Goal: Task Accomplishment & Management: Complete application form

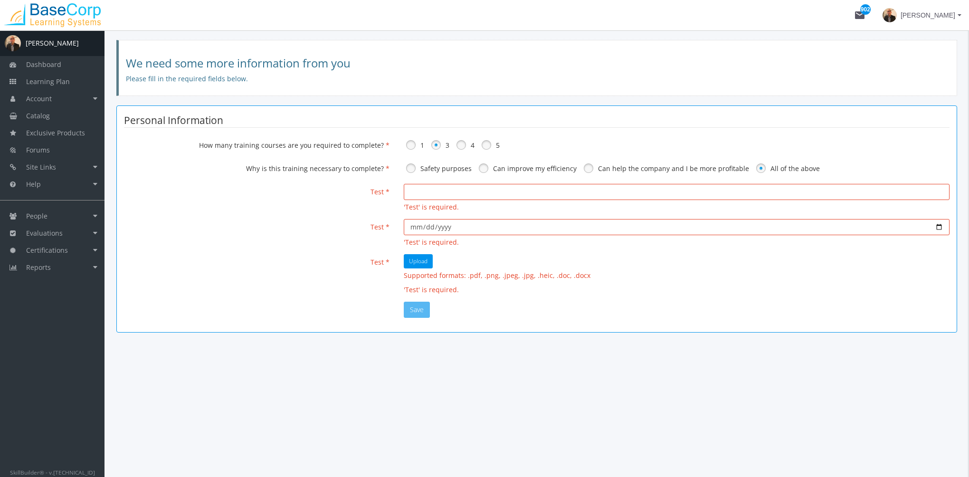
click at [418, 196] on input "email" at bounding box center [677, 192] width 546 height 16
type input "a"
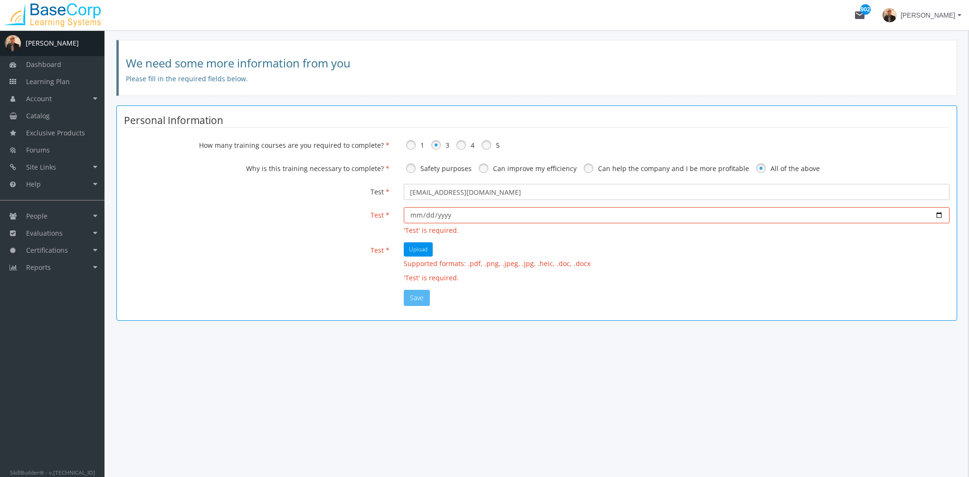
type input "[EMAIL_ADDRESS][DOMAIN_NAME]"
click at [416, 217] on input "date" at bounding box center [677, 215] width 546 height 16
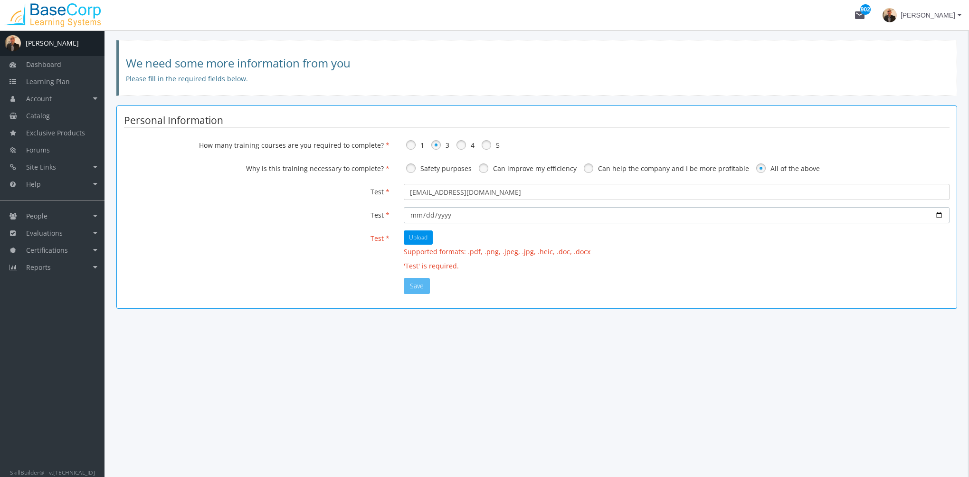
type input "[DATE]"
click at [424, 242] on button "Upload" at bounding box center [418, 237] width 29 height 14
type input "C:\fakepath\User Roles.pdf"
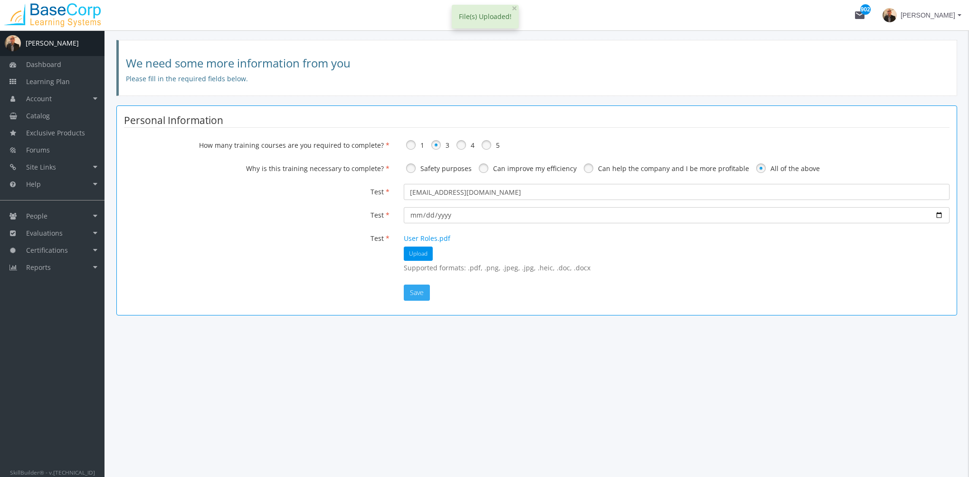
click at [421, 293] on button "Save" at bounding box center [417, 292] width 26 height 16
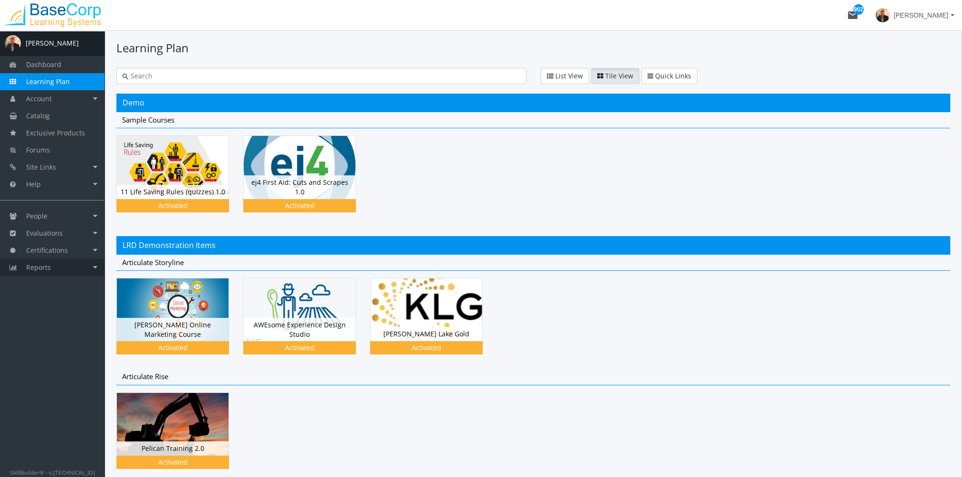
click at [63, 268] on link "Reports" at bounding box center [52, 267] width 104 height 17
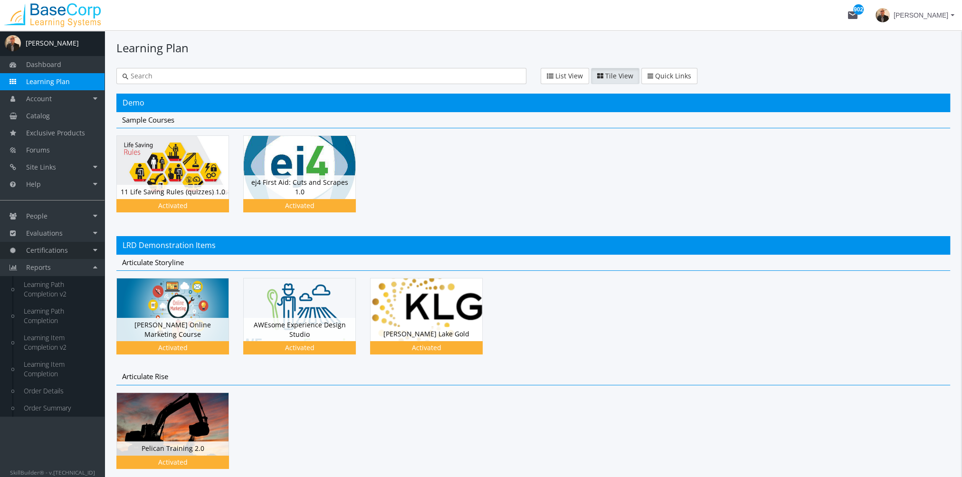
click at [66, 251] on span "Certifications" at bounding box center [47, 249] width 42 height 9
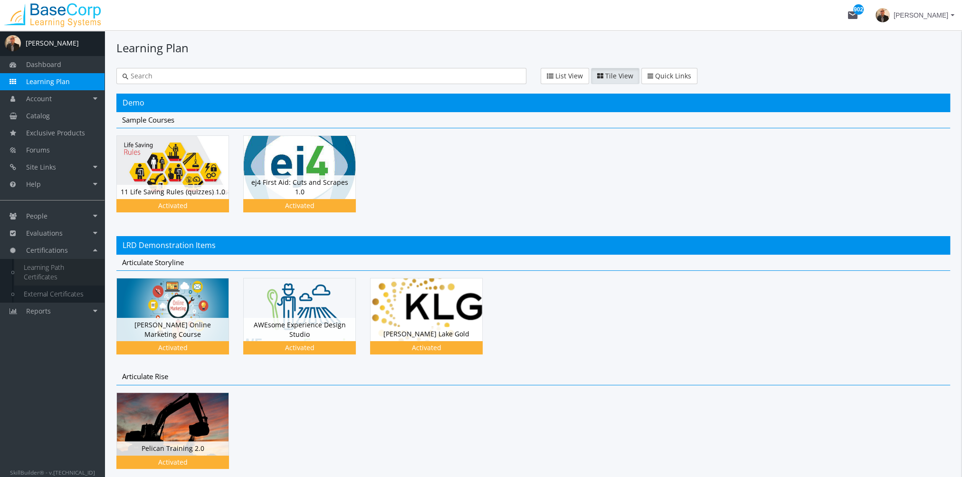
click at [53, 268] on link "Learning Path Certificates" at bounding box center [59, 272] width 90 height 27
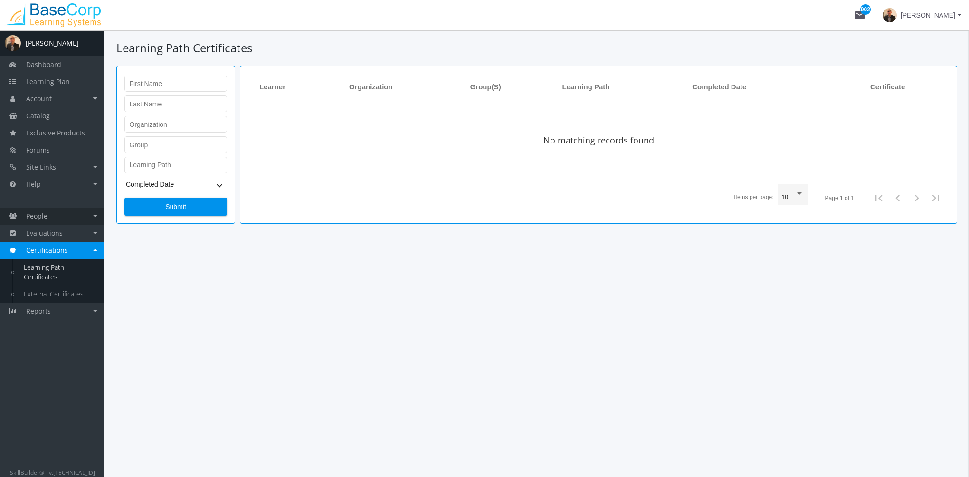
click at [59, 217] on link "People" at bounding box center [52, 215] width 104 height 17
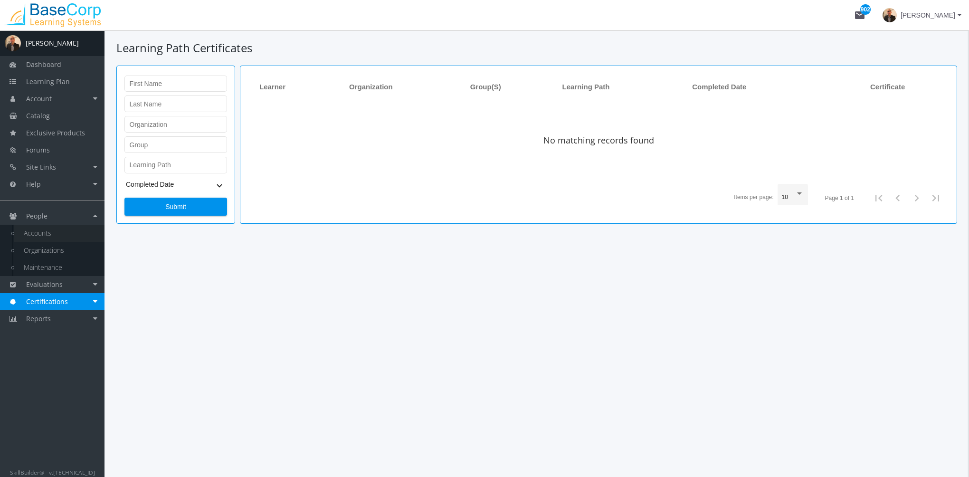
click at [56, 234] on link "Accounts" at bounding box center [59, 233] width 90 height 17
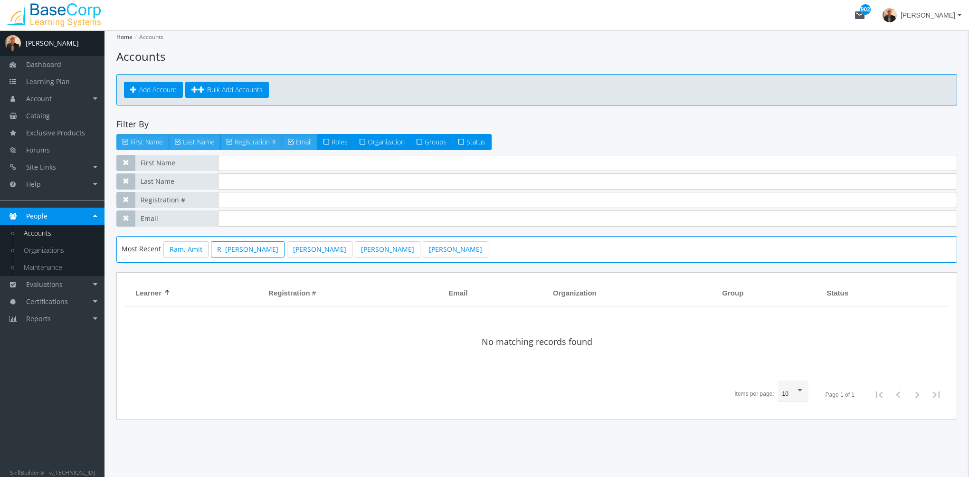
click at [222, 250] on link "R, [PERSON_NAME]" at bounding box center [248, 249] width 74 height 16
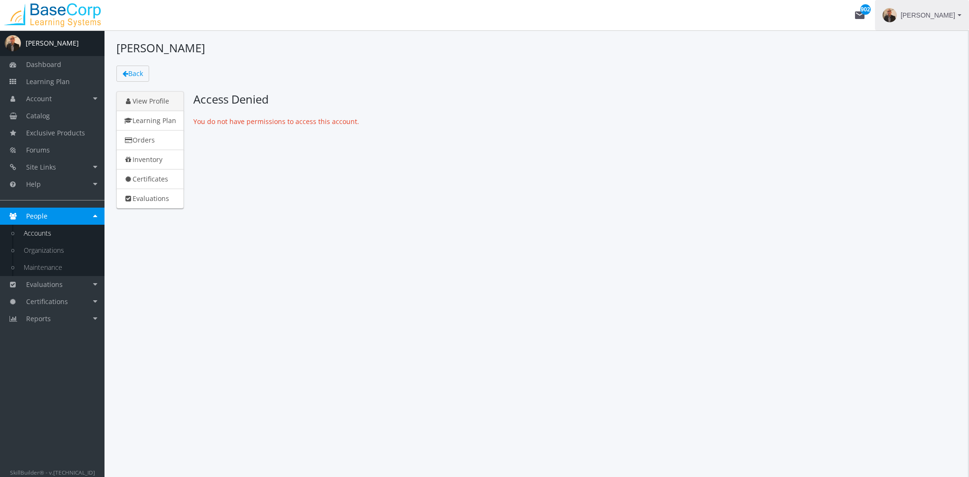
click at [920, 15] on span "[PERSON_NAME]" at bounding box center [927, 15] width 55 height 17
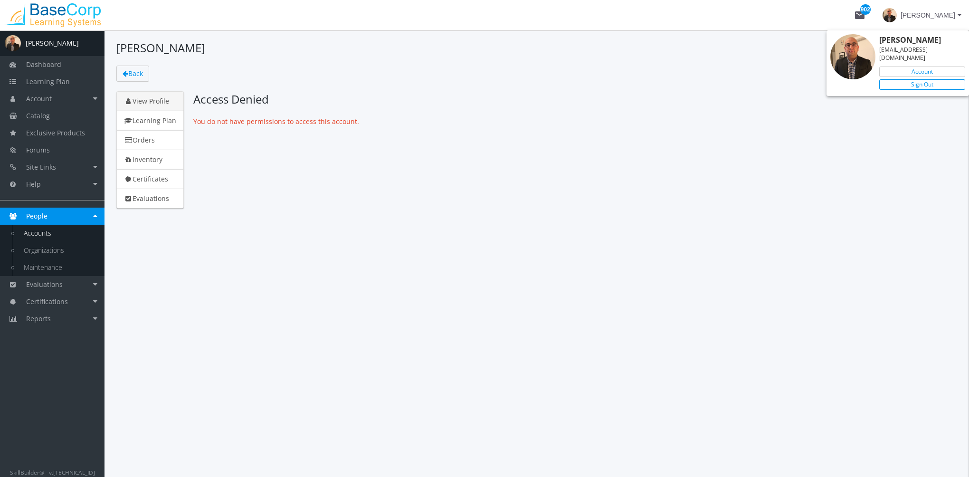
click at [920, 79] on link "Sign Out" at bounding box center [922, 84] width 86 height 10
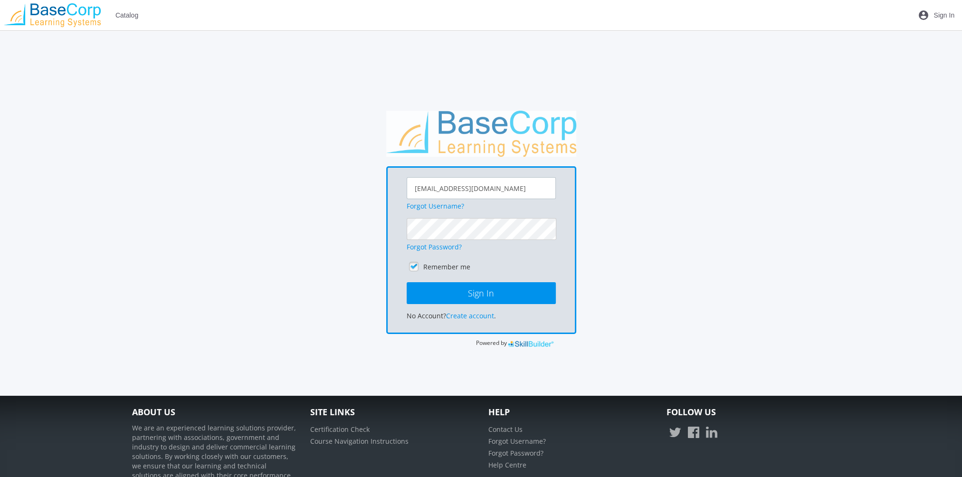
drag, startPoint x: 523, startPoint y: 191, endPoint x: 349, endPoint y: 192, distance: 174.3
click at [349, 192] on div "[EMAIL_ADDRESS][DOMAIN_NAME] Forgot Username? Forgot Password? Remember me Sign…" at bounding box center [480, 229] width 707 height 237
type input "[EMAIL_ADDRESS][DOMAIN_NAME]"
click at [406, 282] on button "Sign In" at bounding box center [480, 293] width 149 height 22
